Goal: Obtain resource: Download file/media

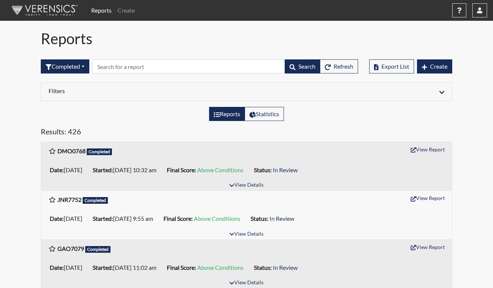
scroll to position [37, 0]
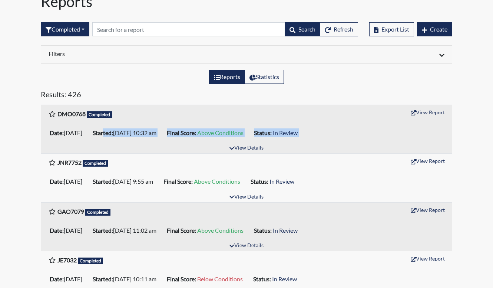
drag, startPoint x: 118, startPoint y: 124, endPoint x: 133, endPoint y: 147, distance: 27.7
click at [133, 147] on div "DMO0768 Completed View Report Date: [DATE] Started: [DATE] 10:32 am Final Score…" at bounding box center [246, 129] width 411 height 48
click at [134, 147] on div "View Details" at bounding box center [246, 148] width 411 height 10
drag, startPoint x: 332, startPoint y: 132, endPoint x: 68, endPoint y: 101, distance: 266.7
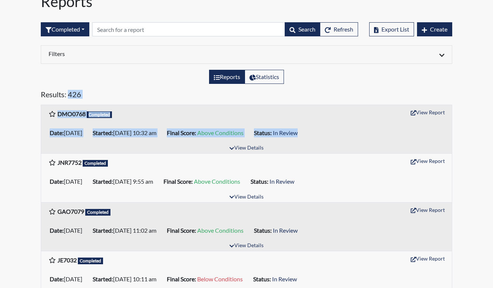
click at [160, 142] on div "Date: [DATE] Started: [DATE] 10:32 am Final Score: Above Conditions Status: In …" at bounding box center [246, 132] width 411 height 21
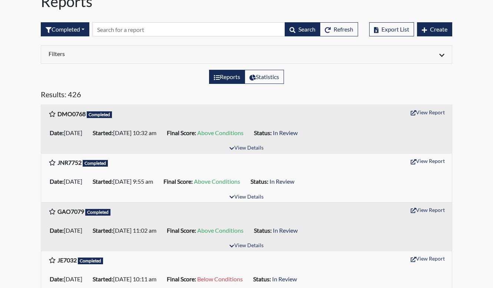
drag, startPoint x: 195, startPoint y: 132, endPoint x: 257, endPoint y: 159, distance: 67.8
drag, startPoint x: 257, startPoint y: 159, endPoint x: 252, endPoint y: 165, distance: 7.9
click at [252, 165] on div "JNR7752 Completed View Report" at bounding box center [247, 162] width 396 height 14
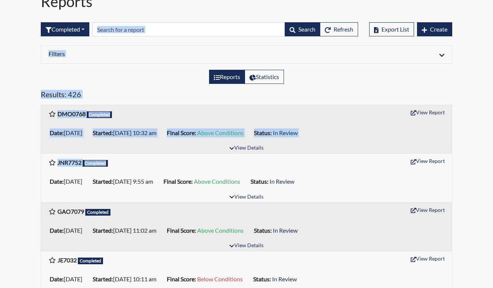
drag, startPoint x: 306, startPoint y: 168, endPoint x: 69, endPoint y: 44, distance: 267.7
click at [170, 109] on div "DMO0768 Completed View Report" at bounding box center [247, 113] width 396 height 14
drag, startPoint x: 150, startPoint y: 96, endPoint x: 189, endPoint y: 145, distance: 62.6
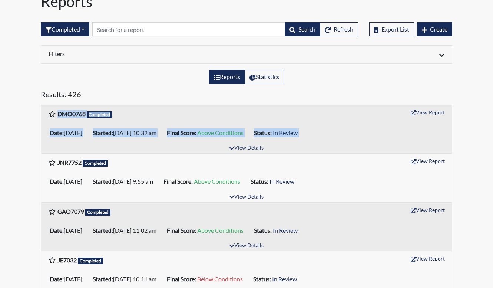
drag, startPoint x: 189, startPoint y: 145, endPoint x: 189, endPoint y: 153, distance: 7.4
click at [189, 153] on div "View Details" at bounding box center [246, 148] width 411 height 10
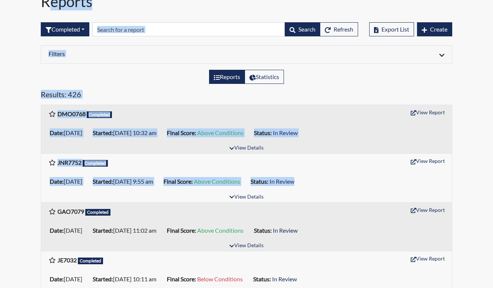
scroll to position [0, 0]
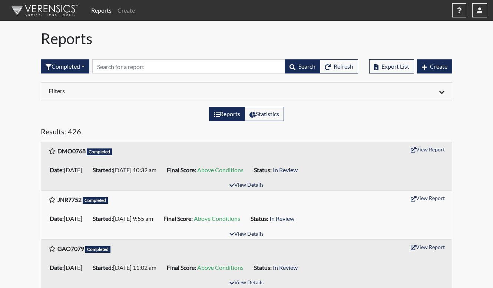
drag, startPoint x: 377, startPoint y: 181, endPoint x: 324, endPoint y: 233, distance: 74.5
click at [324, 233] on div "JNR7752 Completed View Report Date: [DATE] Started: [DATE] 9:55 am Final Score:…" at bounding box center [246, 215] width 411 height 48
drag, startPoint x: 324, startPoint y: 233, endPoint x: 341, endPoint y: 237, distance: 17.5
click at [341, 237] on div "View Details" at bounding box center [246, 234] width 411 height 10
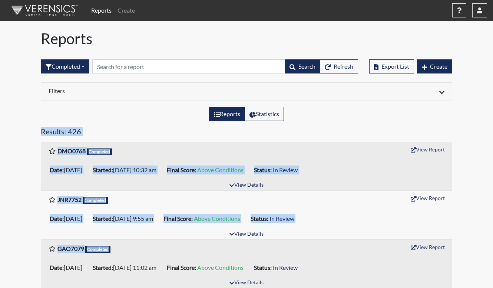
drag, startPoint x: 346, startPoint y: 246, endPoint x: 119, endPoint y: 105, distance: 266.6
click at [184, 197] on div "JNR7752 Completed View Report" at bounding box center [247, 199] width 396 height 14
click at [181, 157] on div "DMO0768 Completed View Report" at bounding box center [247, 151] width 396 height 14
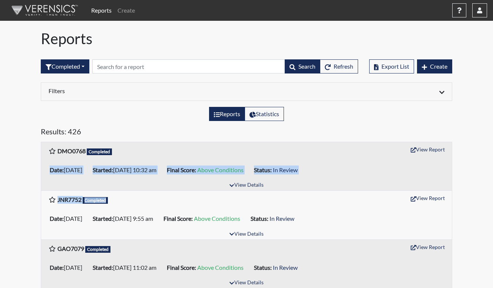
drag, startPoint x: 192, startPoint y: 147, endPoint x: 382, endPoint y: 196, distance: 196.5
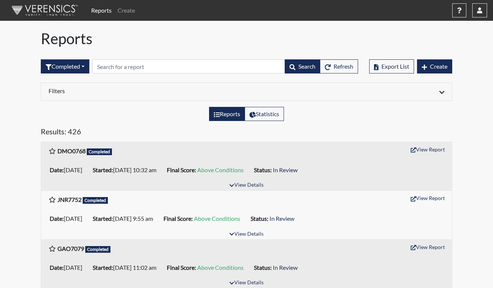
drag, startPoint x: 382, startPoint y: 196, endPoint x: 380, endPoint y: 211, distance: 15.1
click at [380, 211] on div "Date: [DATE] Started: [DATE] 9:55 am Final Score: Above Conditions Status: In R…" at bounding box center [246, 218] width 411 height 21
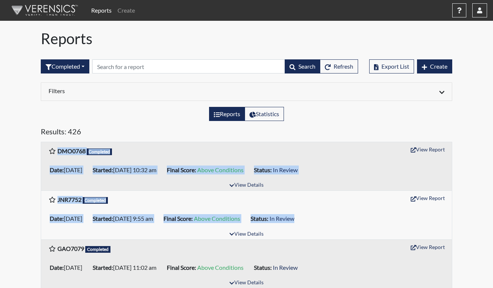
drag, startPoint x: 366, startPoint y: 214, endPoint x: 291, endPoint y: 136, distance: 108.1
drag, startPoint x: 291, startPoint y: 136, endPoint x: 334, endPoint y: 186, distance: 65.8
click at [334, 186] on div "View Details" at bounding box center [246, 185] width 411 height 10
drag, startPoint x: 384, startPoint y: 214, endPoint x: 288, endPoint y: 139, distance: 121.5
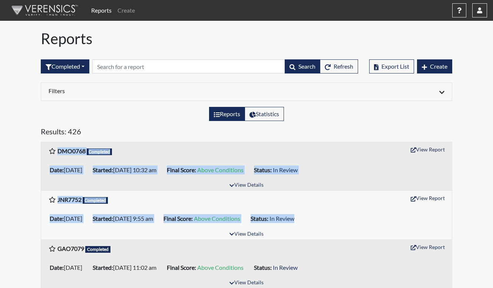
drag, startPoint x: 288, startPoint y: 139, endPoint x: 346, endPoint y: 178, distance: 70.0
click at [346, 178] on div "Date: [DATE] Started: [DATE] 10:32 am Final Score: Above Conditions Status: In …" at bounding box center [246, 170] width 411 height 21
drag, startPoint x: 339, startPoint y: 212, endPoint x: 213, endPoint y: 142, distance: 144.5
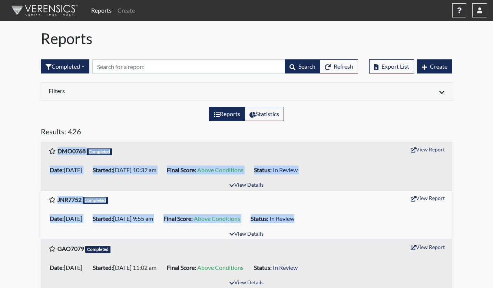
click at [154, 146] on div "DMO0768 Completed View Report" at bounding box center [247, 151] width 396 height 14
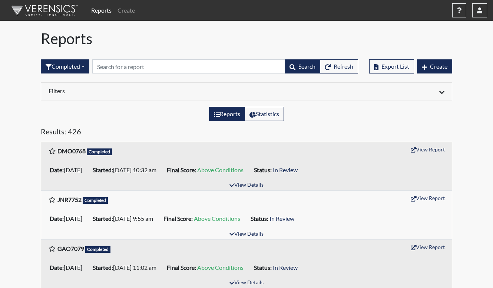
click at [153, 146] on div "DMO0768 Completed View Report" at bounding box center [247, 151] width 396 height 14
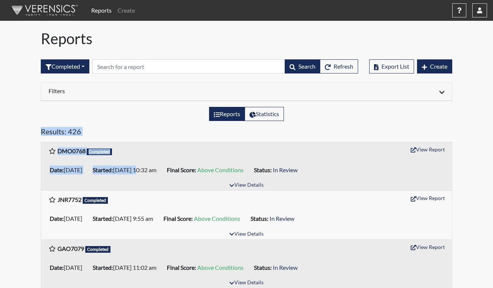
drag, startPoint x: 135, startPoint y: 155, endPoint x: 66, endPoint y: 97, distance: 90.1
drag, startPoint x: 66, startPoint y: 97, endPoint x: 111, endPoint y: 126, distance: 53.9
click at [111, 126] on div "Reports Statistics" at bounding box center [246, 117] width 423 height 20
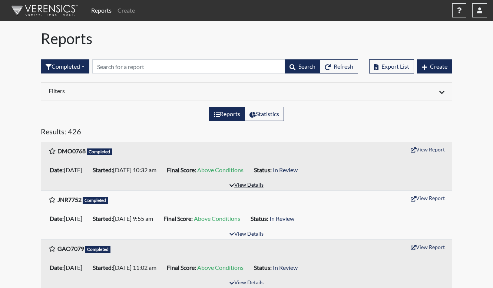
click at [243, 185] on button "View Details" at bounding box center [246, 185] width 40 height 10
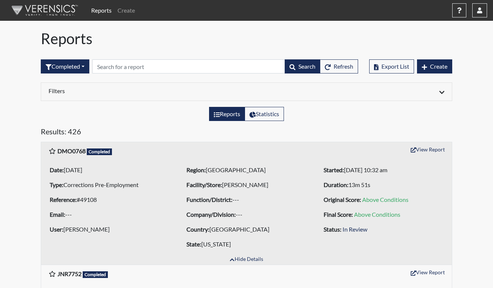
click at [273, 190] on li "Facility/Store: [PERSON_NAME]" at bounding box center [247, 185] width 126 height 12
click at [251, 141] on div "Results: 426" at bounding box center [246, 134] width 423 height 15
click at [293, 142] on div "DMO0768 Completed View Report" at bounding box center [246, 150] width 411 height 17
click at [315, 125] on div "Reports Statistics" at bounding box center [246, 117] width 423 height 20
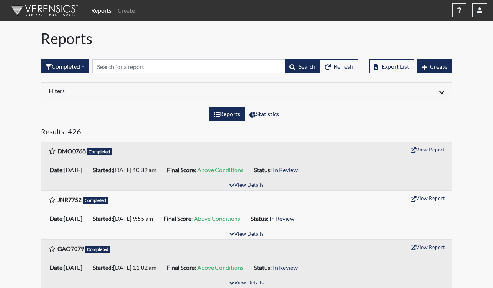
click at [354, 106] on div "Filters Date Range (All) Reset Regions (All) Reset [GEOGRAPHIC_DATA] Facilities…" at bounding box center [246, 94] width 423 height 24
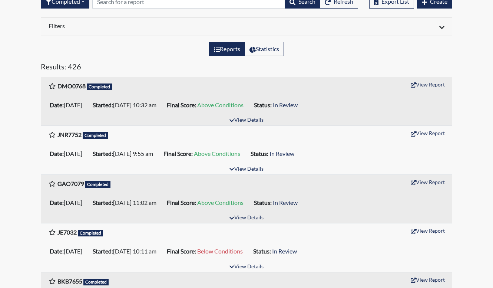
scroll to position [74, 0]
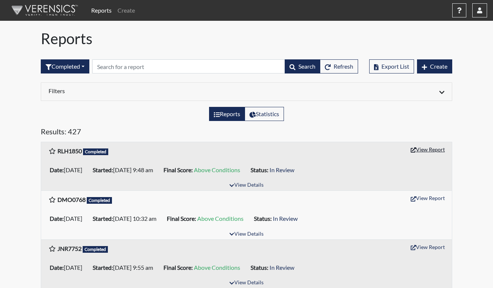
click at [425, 149] on button "View Report" at bounding box center [428, 150] width 41 height 12
click at [221, 44] on h1 "Reports" at bounding box center [247, 39] width 412 height 18
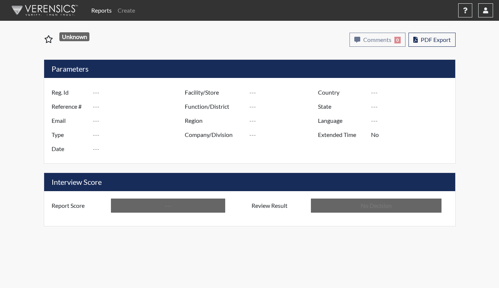
type input "RLH1850"
type input "50750"
type input "---"
type input "Corrections Pre-Employment"
type input "Aug 13, 2025"
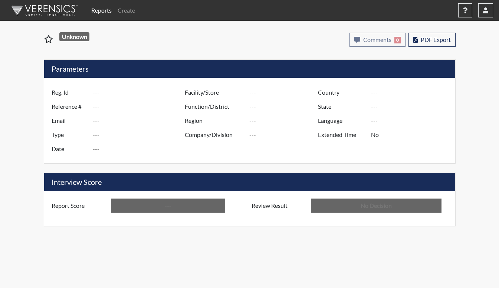
type input "[PERSON_NAME]"
type input "[GEOGRAPHIC_DATA]"
type input "[US_STATE]"
type input "English"
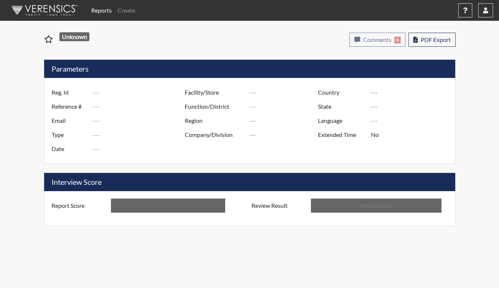
type input "Above Conditions"
type input "In Review"
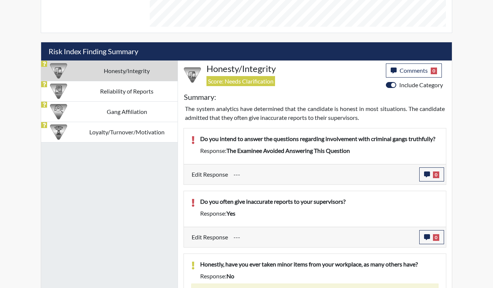
scroll to position [408, 0]
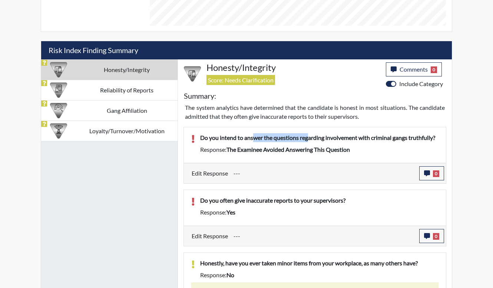
drag, startPoint x: 253, startPoint y: 135, endPoint x: 349, endPoint y: 146, distance: 97.1
click at [349, 146] on div "Do you intend to answer the questions regarding involvement with criminal gangs…" at bounding box center [320, 145] width 250 height 24
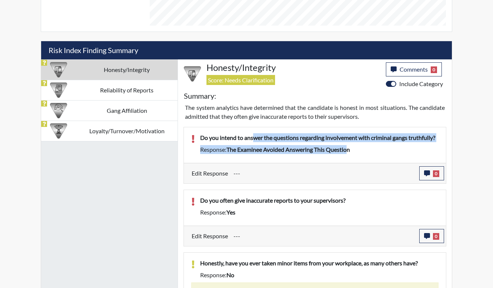
drag, startPoint x: 349, startPoint y: 146, endPoint x: 340, endPoint y: 149, distance: 10.1
click at [340, 149] on span "The examinee avoided answering this question" at bounding box center [289, 149] width 124 height 7
drag, startPoint x: 368, startPoint y: 141, endPoint x: 379, endPoint y: 148, distance: 13.2
click at [379, 148] on div "Do you intend to answer the questions regarding involvement with criminal gangs…" at bounding box center [320, 145] width 250 height 24
drag, startPoint x: 379, startPoint y: 148, endPoint x: 378, endPoint y: 152, distance: 4.2
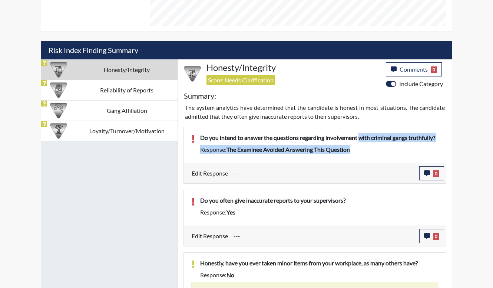
click at [378, 152] on div "Response: The examinee avoided answering this question" at bounding box center [320, 149] width 250 height 9
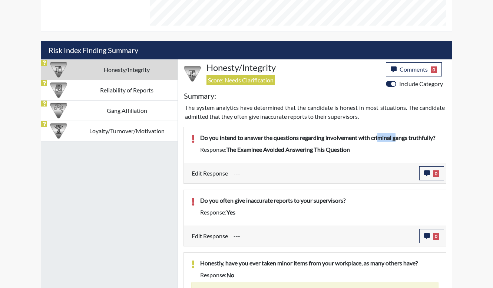
drag, startPoint x: 386, startPoint y: 137, endPoint x: 414, endPoint y: 149, distance: 30.6
click at [414, 149] on div "Do you intend to answer the questions regarding involvement with criminal gangs…" at bounding box center [320, 145] width 250 height 24
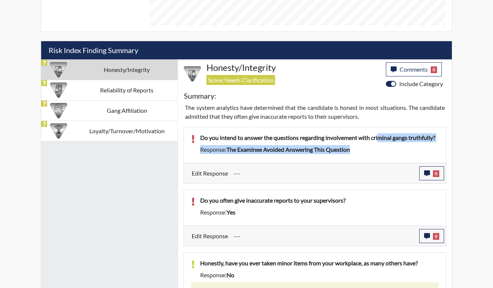
drag, startPoint x: 414, startPoint y: 149, endPoint x: 394, endPoint y: 159, distance: 23.2
click at [394, 159] on div "Do you intend to answer the questions regarding involvement with criminal gangs…" at bounding box center [315, 145] width 262 height 36
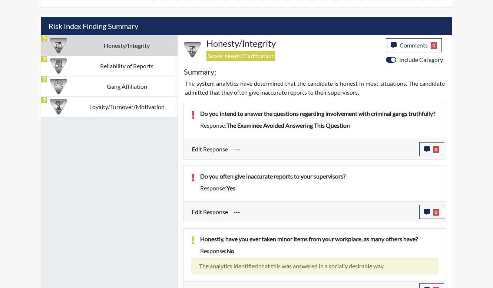
scroll to position [445, 0]
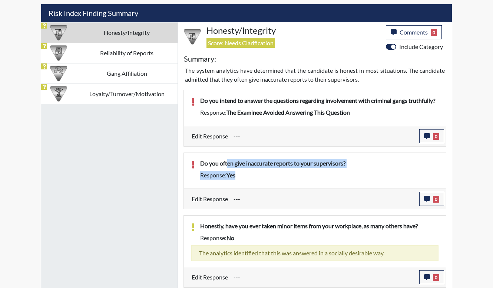
drag, startPoint x: 227, startPoint y: 162, endPoint x: 340, endPoint y: 201, distance: 119.2
click at [340, 201] on div "Do you often give inaccurate reports to your supervisors? Response: yes Edit Re…" at bounding box center [315, 180] width 263 height 57
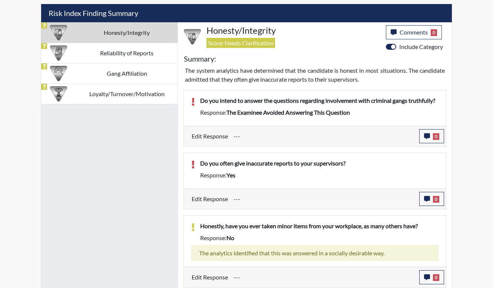
drag, startPoint x: 340, startPoint y: 201, endPoint x: 335, endPoint y: 202, distance: 4.6
click at [335, 202] on input "---" at bounding box center [324, 199] width 180 height 14
click at [236, 172] on span "yes" at bounding box center [231, 174] width 9 height 7
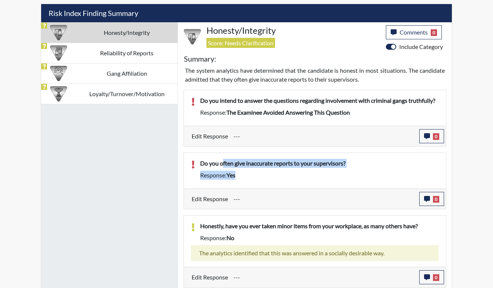
drag, startPoint x: 247, startPoint y: 176, endPoint x: 222, endPoint y: 160, distance: 29.7
click at [222, 160] on div "Do you often give inaccurate reports to your supervisors? Response: yes" at bounding box center [320, 171] width 250 height 24
drag, startPoint x: 222, startPoint y: 160, endPoint x: 130, endPoint y: 22, distance: 165.9
click at [234, 169] on div "Do you often give inaccurate reports to your supervisors?" at bounding box center [320, 165] width 250 height 12
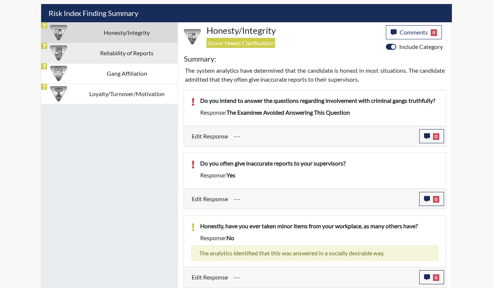
click at [142, 49] on td "Reliability of Reports" at bounding box center [127, 53] width 102 height 20
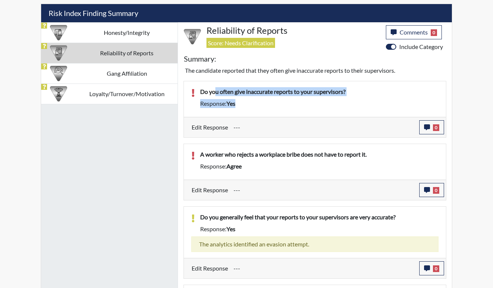
drag, startPoint x: 214, startPoint y: 92, endPoint x: 256, endPoint y: 104, distance: 43.5
click at [256, 104] on div "Do you often give inaccurate reports to your supervisors? Response: yes" at bounding box center [320, 99] width 250 height 24
click at [256, 104] on div "Response: yes" at bounding box center [320, 103] width 250 height 9
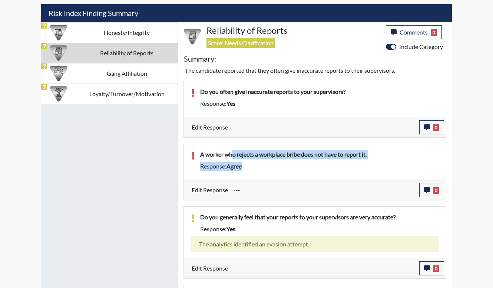
drag, startPoint x: 240, startPoint y: 153, endPoint x: 286, endPoint y: 183, distance: 54.8
click at [286, 183] on div "A worker who rejects a workplace bribe does not have to report it. Response: ag…" at bounding box center [315, 172] width 263 height 57
click at [286, 184] on input "---" at bounding box center [324, 190] width 180 height 14
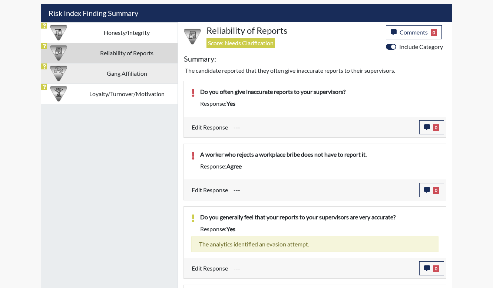
click at [127, 68] on td "Gang Affiliation" at bounding box center [127, 73] width 102 height 20
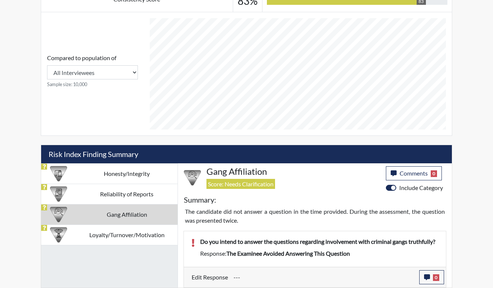
scroll to position [304, 0]
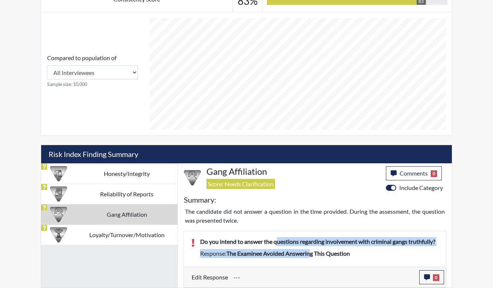
drag, startPoint x: 278, startPoint y: 245, endPoint x: 313, endPoint y: 257, distance: 37.2
click at [313, 257] on div "Do you intend to answer the questions regarding involvement with criminal gangs…" at bounding box center [320, 249] width 250 height 24
drag, startPoint x: 313, startPoint y: 257, endPoint x: 290, endPoint y: 257, distance: 23.0
click at [313, 261] on div "Do you intend to answer the questions regarding involvement with criminal gangs…" at bounding box center [315, 249] width 262 height 36
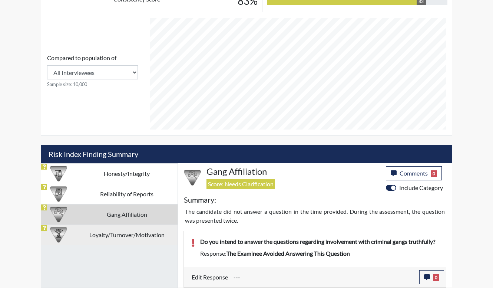
click at [147, 231] on td "Loyalty/Turnover/Motivation" at bounding box center [127, 234] width 102 height 20
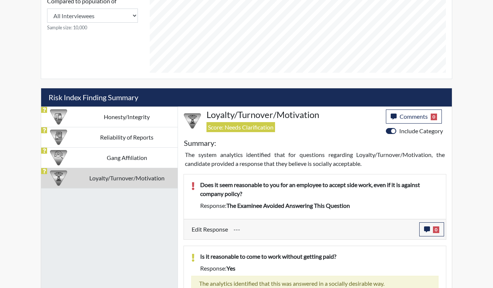
scroll to position [415, 0]
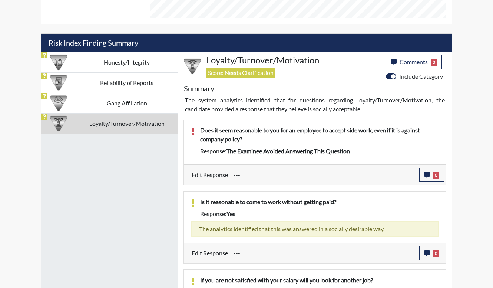
click at [402, 164] on div "Does it seem reasonable to you for an employee to accept side work, even if it …" at bounding box center [315, 152] width 263 height 66
drag, startPoint x: 402, startPoint y: 164, endPoint x: 368, endPoint y: 168, distance: 33.6
click at [377, 170] on input "---" at bounding box center [324, 175] width 180 height 14
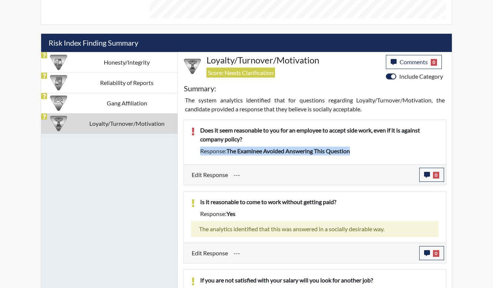
drag, startPoint x: 373, startPoint y: 159, endPoint x: 304, endPoint y: 142, distance: 70.9
click at [304, 142] on div "Does it seem reasonable to you for an employee to accept side work, even if it …" at bounding box center [315, 142] width 262 height 45
drag, startPoint x: 304, startPoint y: 142, endPoint x: 312, endPoint y: 155, distance: 14.9
click at [312, 154] on div "Response: The examinee avoided answering this question" at bounding box center [320, 151] width 250 height 9
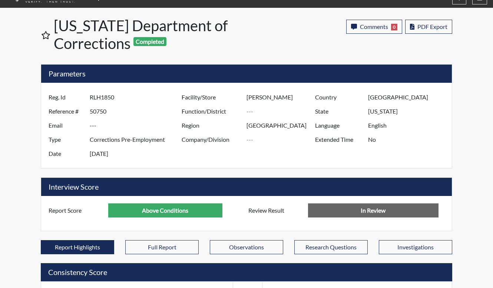
scroll to position [0, 0]
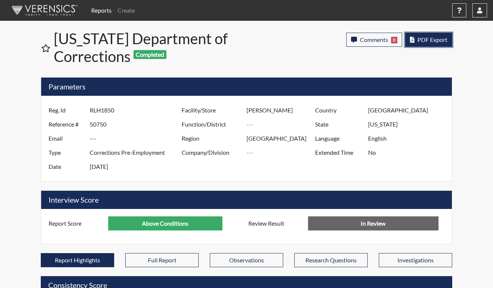
click at [434, 44] on button "PDF Export" at bounding box center [428, 40] width 47 height 14
